Goal: Find specific page/section: Find specific page/section

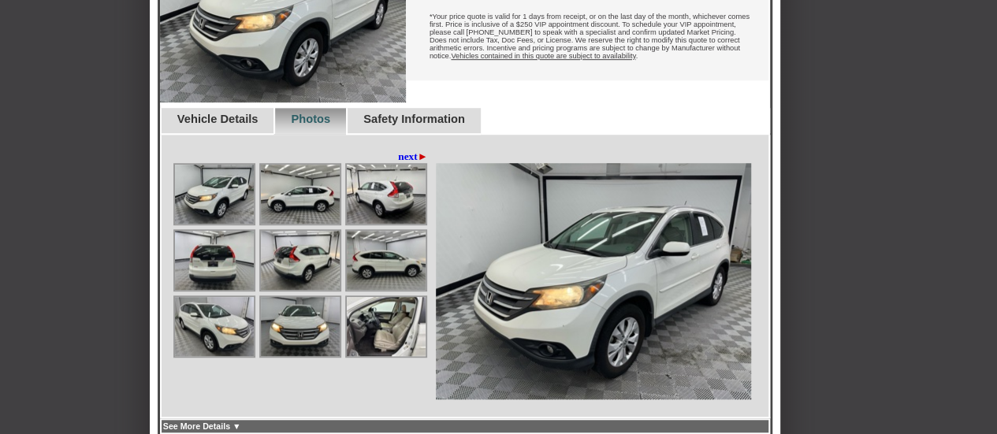
scroll to position [556, 0]
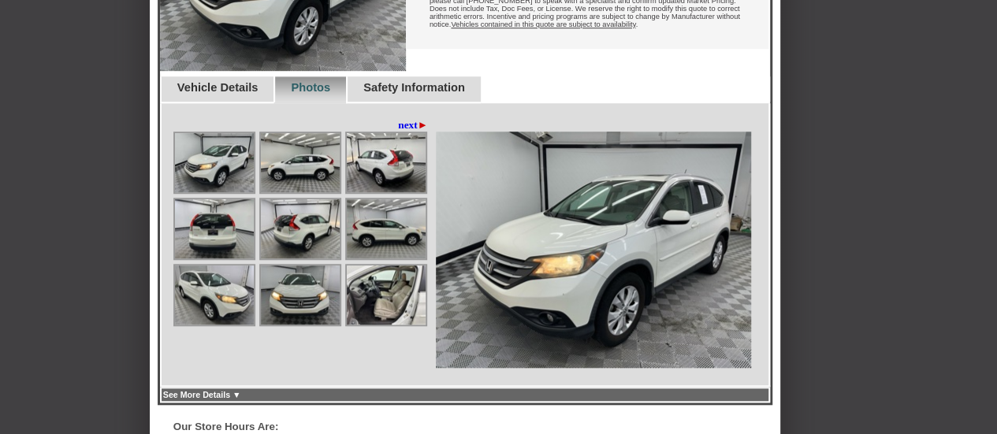
click at [371, 325] on img at bounding box center [386, 295] width 79 height 59
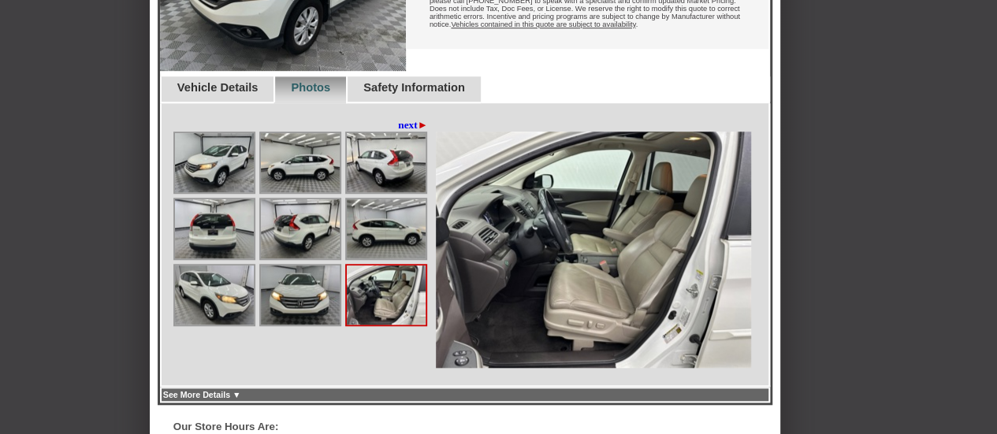
click at [200, 258] on img at bounding box center [214, 228] width 79 height 59
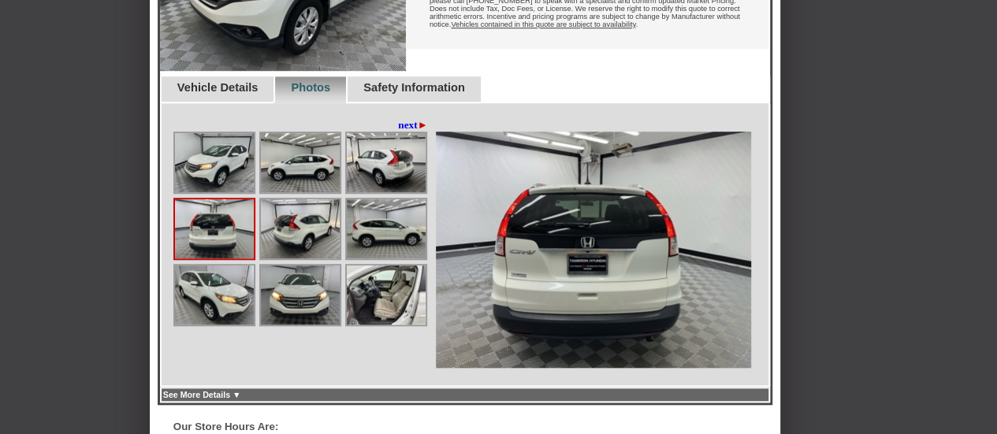
click at [374, 258] on img at bounding box center [386, 228] width 79 height 59
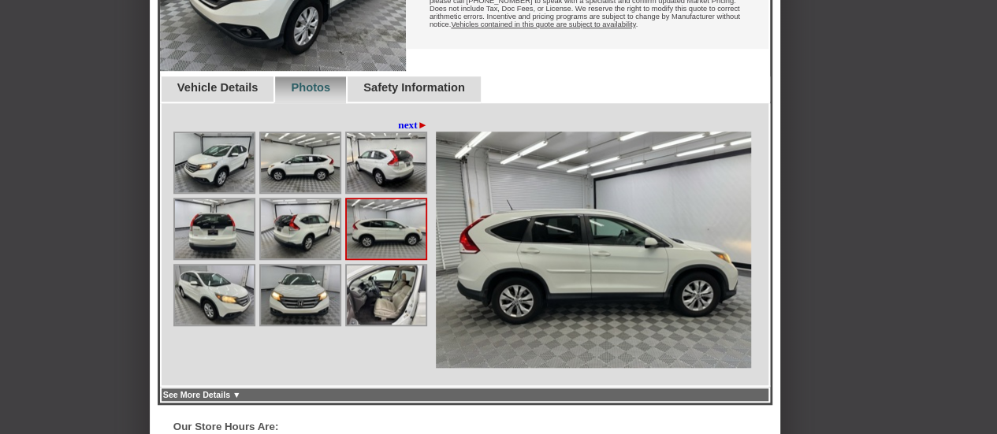
click at [301, 324] on img at bounding box center [300, 295] width 79 height 59
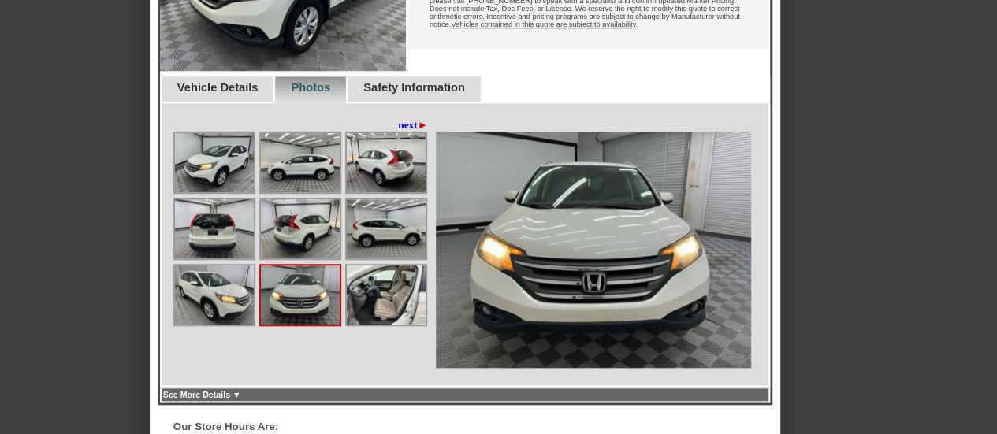
click at [301, 324] on img at bounding box center [300, 295] width 79 height 59
click at [225, 178] on img at bounding box center [214, 162] width 79 height 59
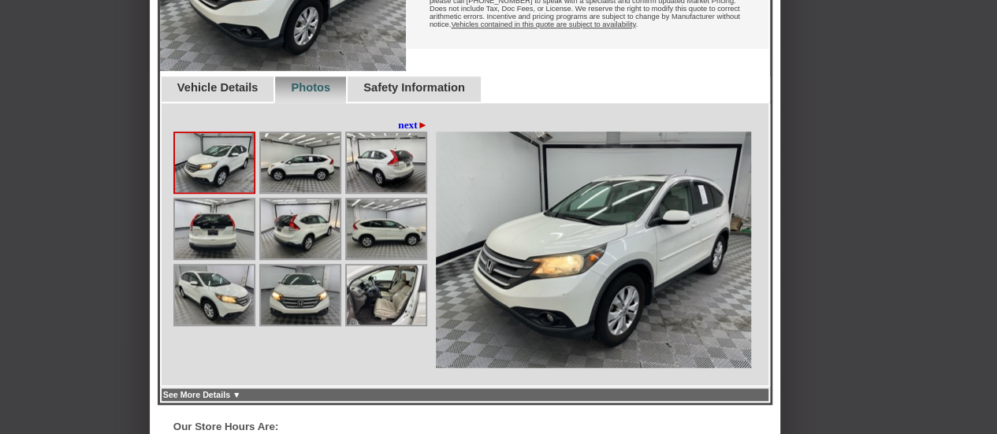
click at [294, 321] on img at bounding box center [300, 295] width 79 height 59
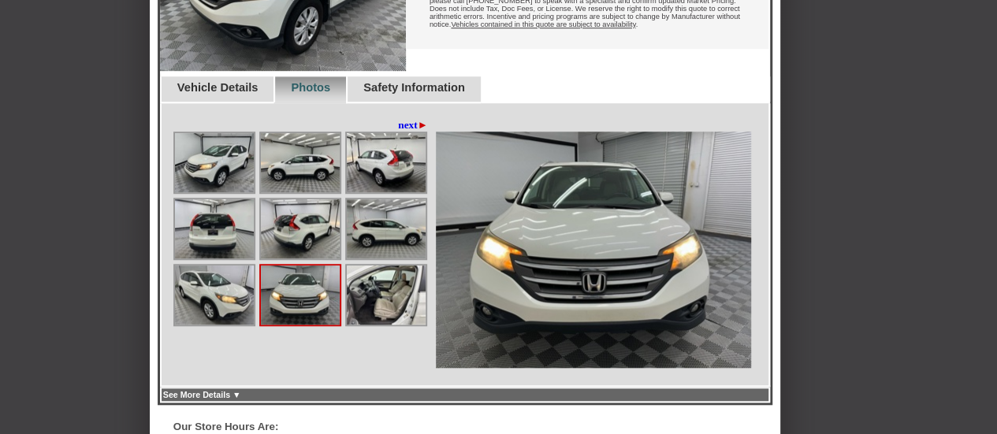
click at [184, 310] on img at bounding box center [214, 295] width 79 height 59
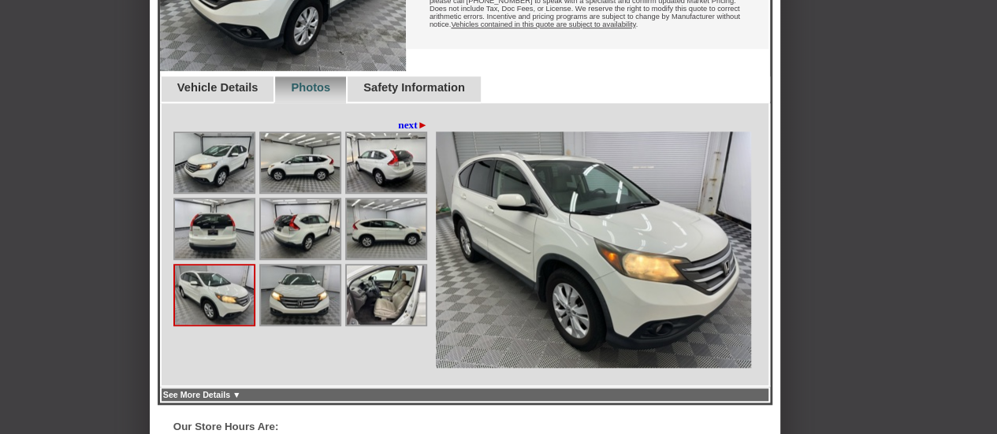
click at [323, 316] on img at bounding box center [300, 295] width 79 height 59
